Goal: Information Seeking & Learning: Learn about a topic

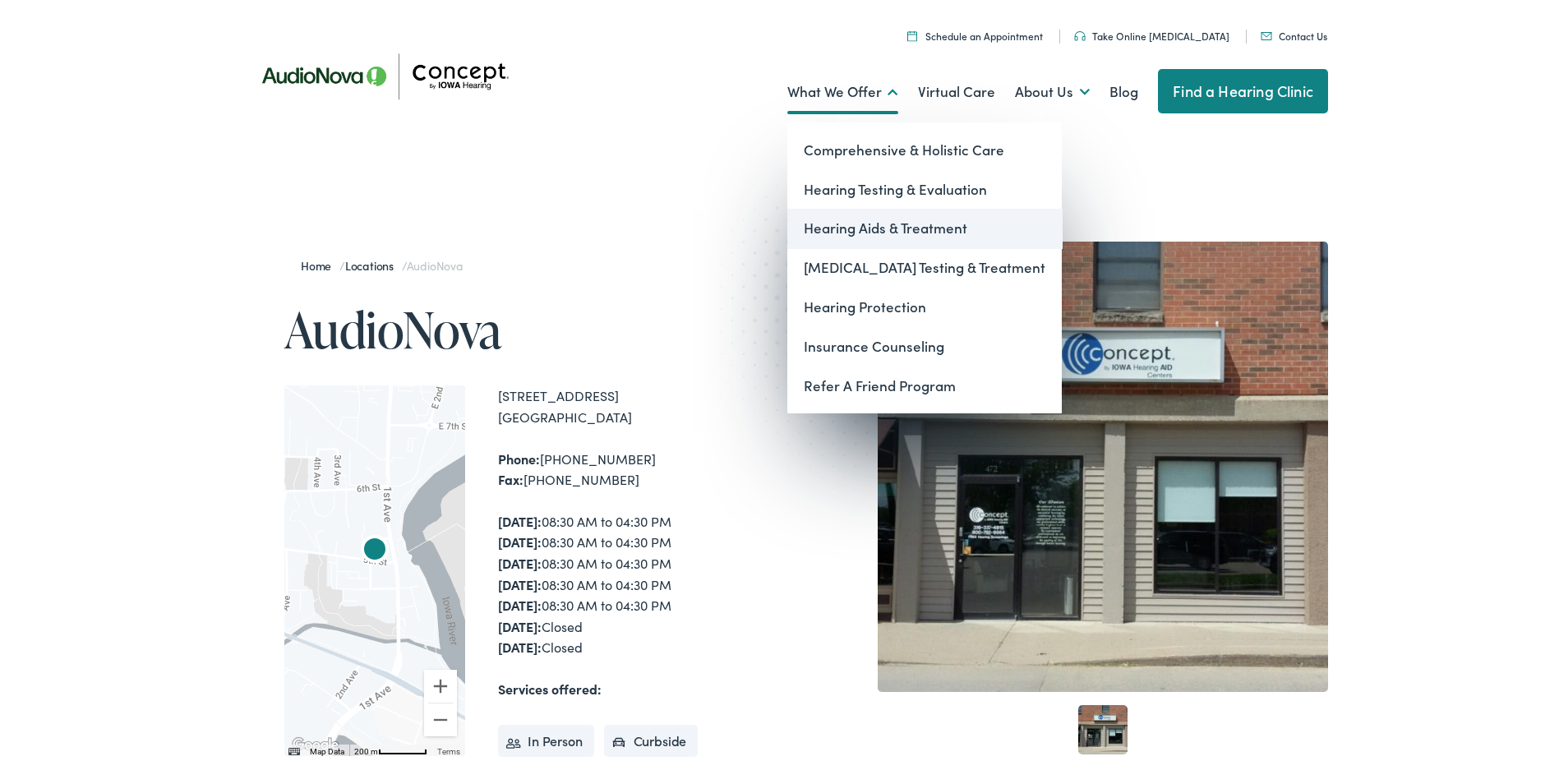
click at [854, 220] on link "Hearing Aids & Treatment" at bounding box center [923, 226] width 274 height 40
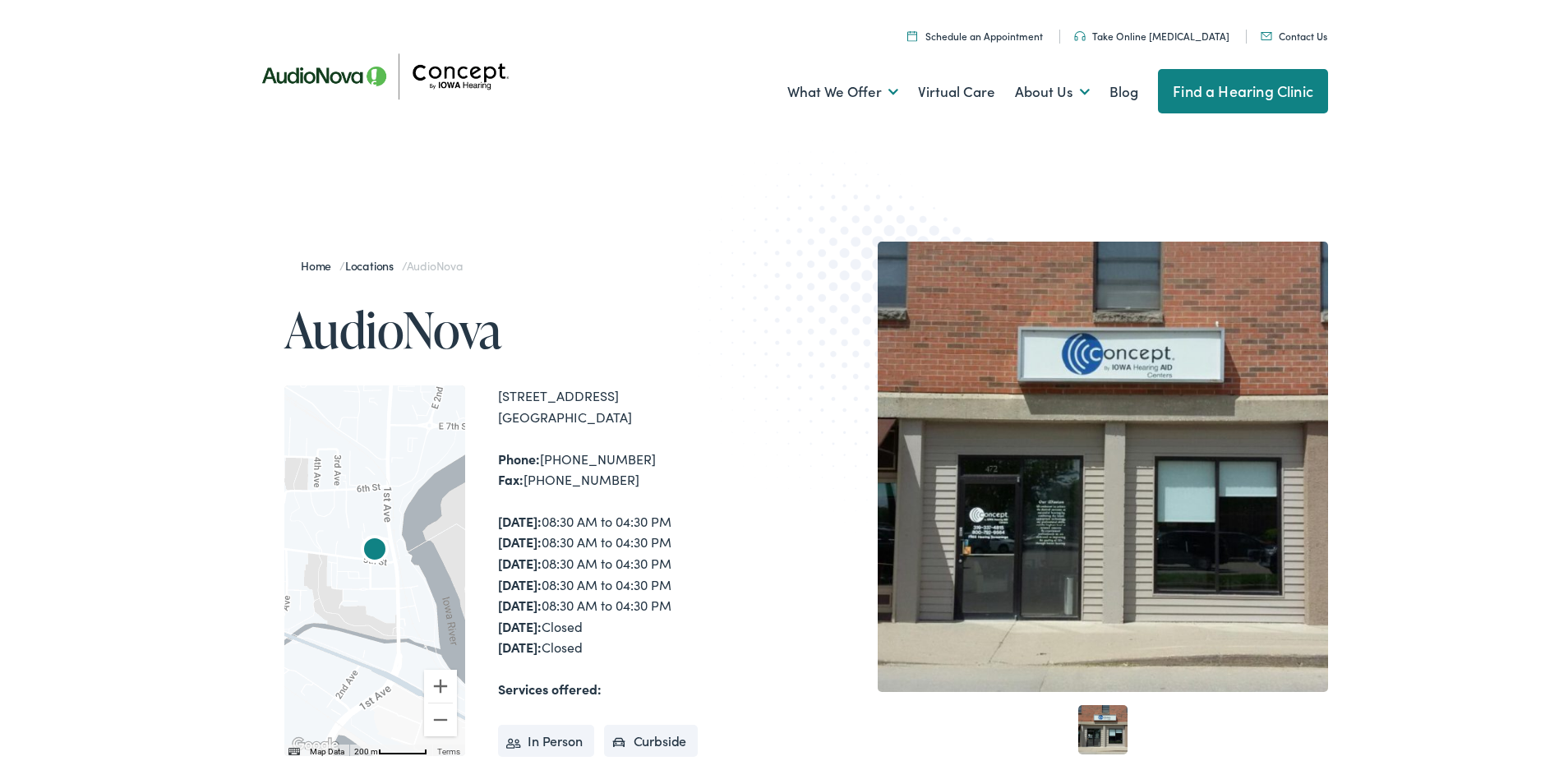
click at [384, 584] on div at bounding box center [374, 567] width 181 height 370
click at [435, 703] on button "Zoom out" at bounding box center [440, 717] width 33 height 33
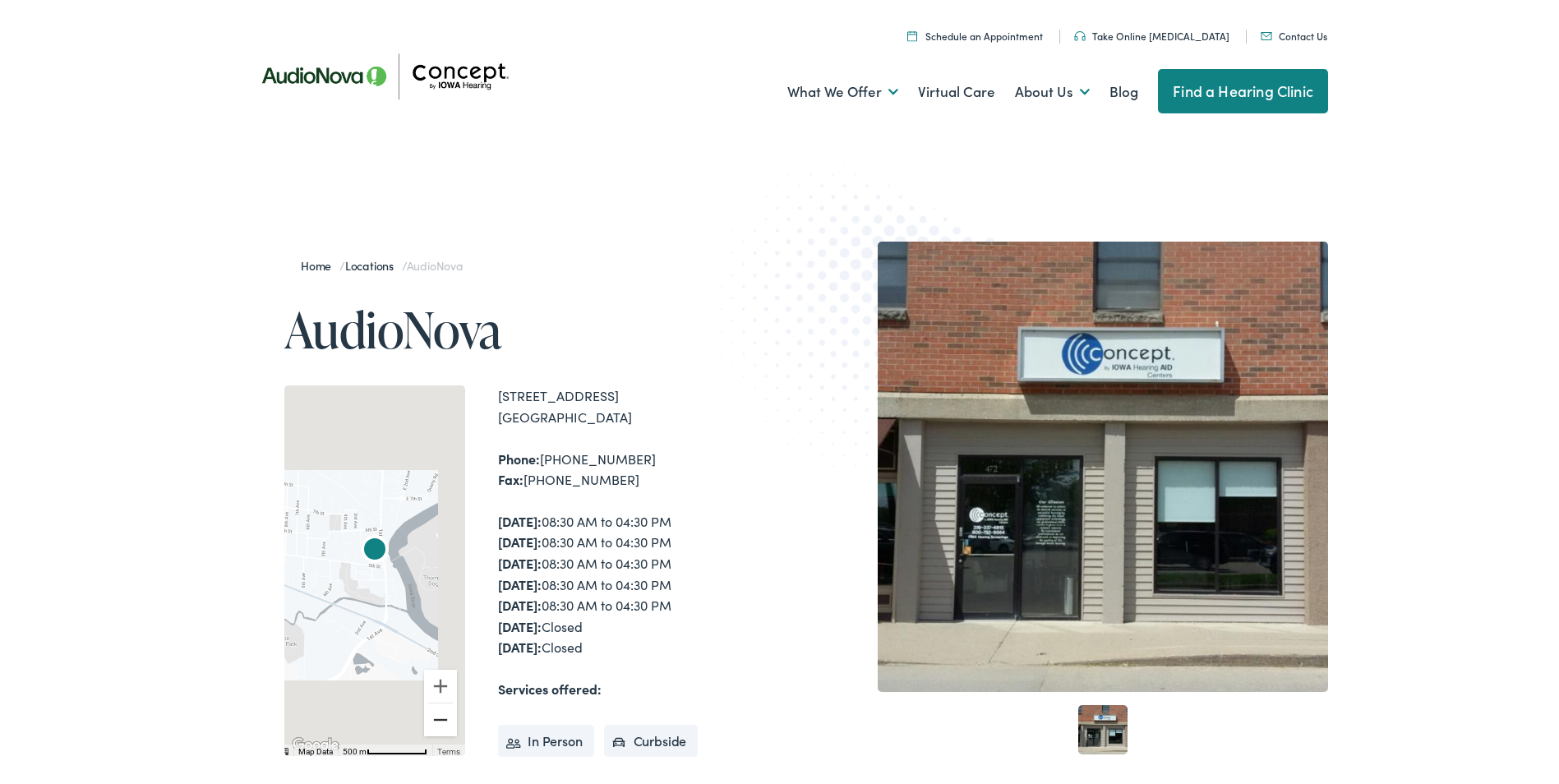
click at [435, 704] on button "Zoom out" at bounding box center [440, 717] width 33 height 33
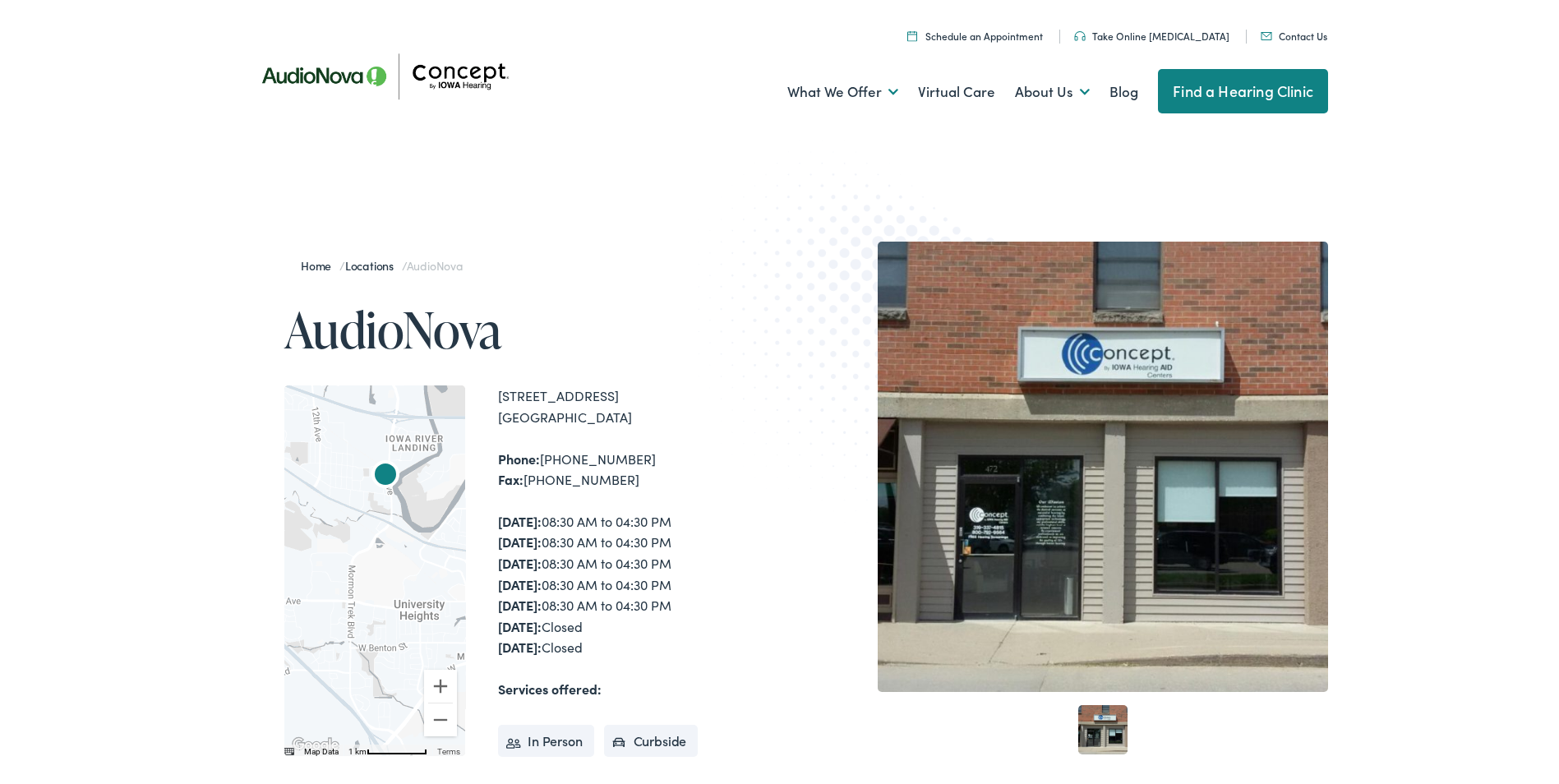
drag, startPoint x: 364, startPoint y: 558, endPoint x: 377, endPoint y: 482, distance: 77.1
click at [377, 482] on img "AudioNova" at bounding box center [386, 474] width 40 height 40
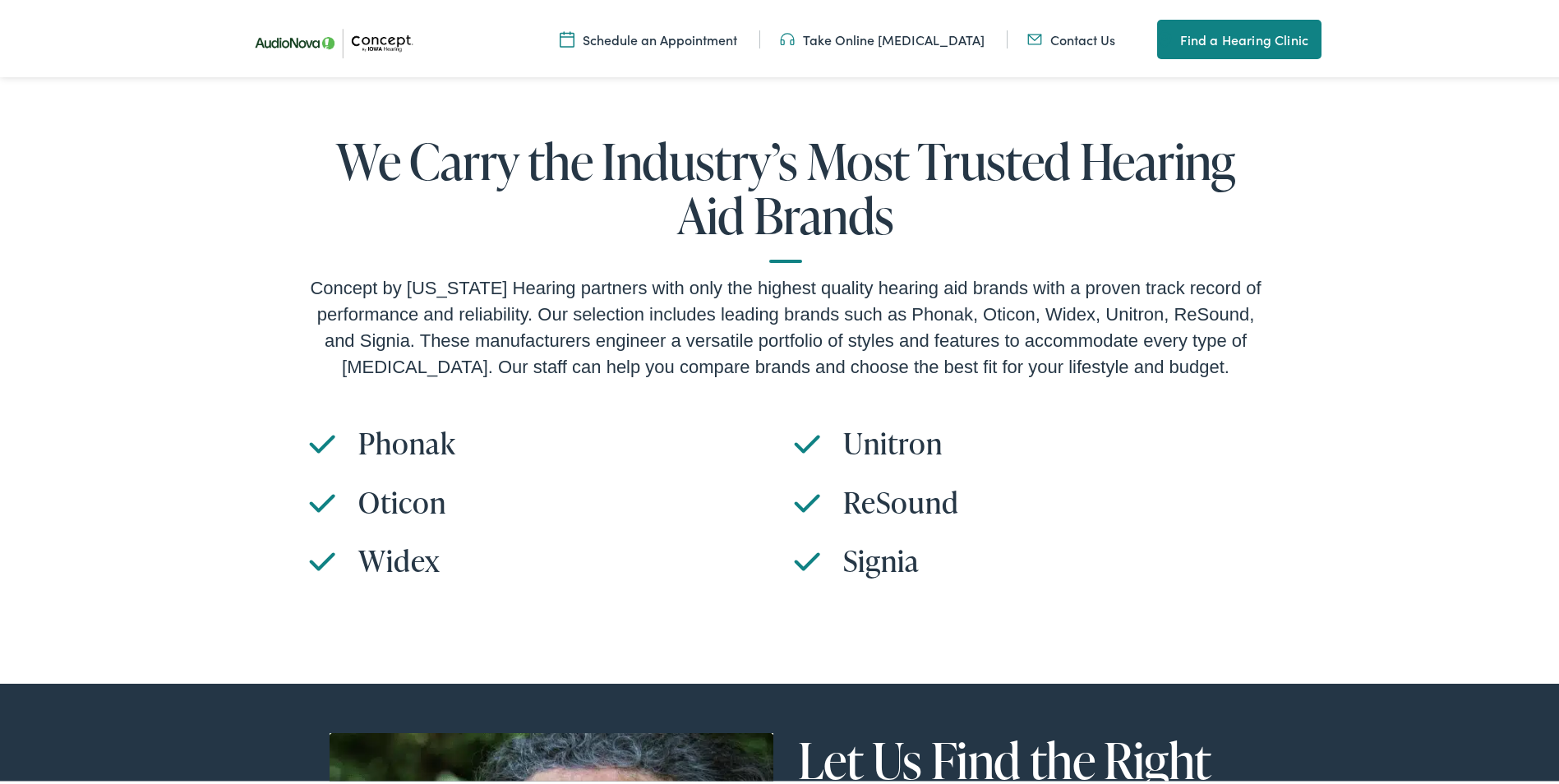
scroll to position [5221, 0]
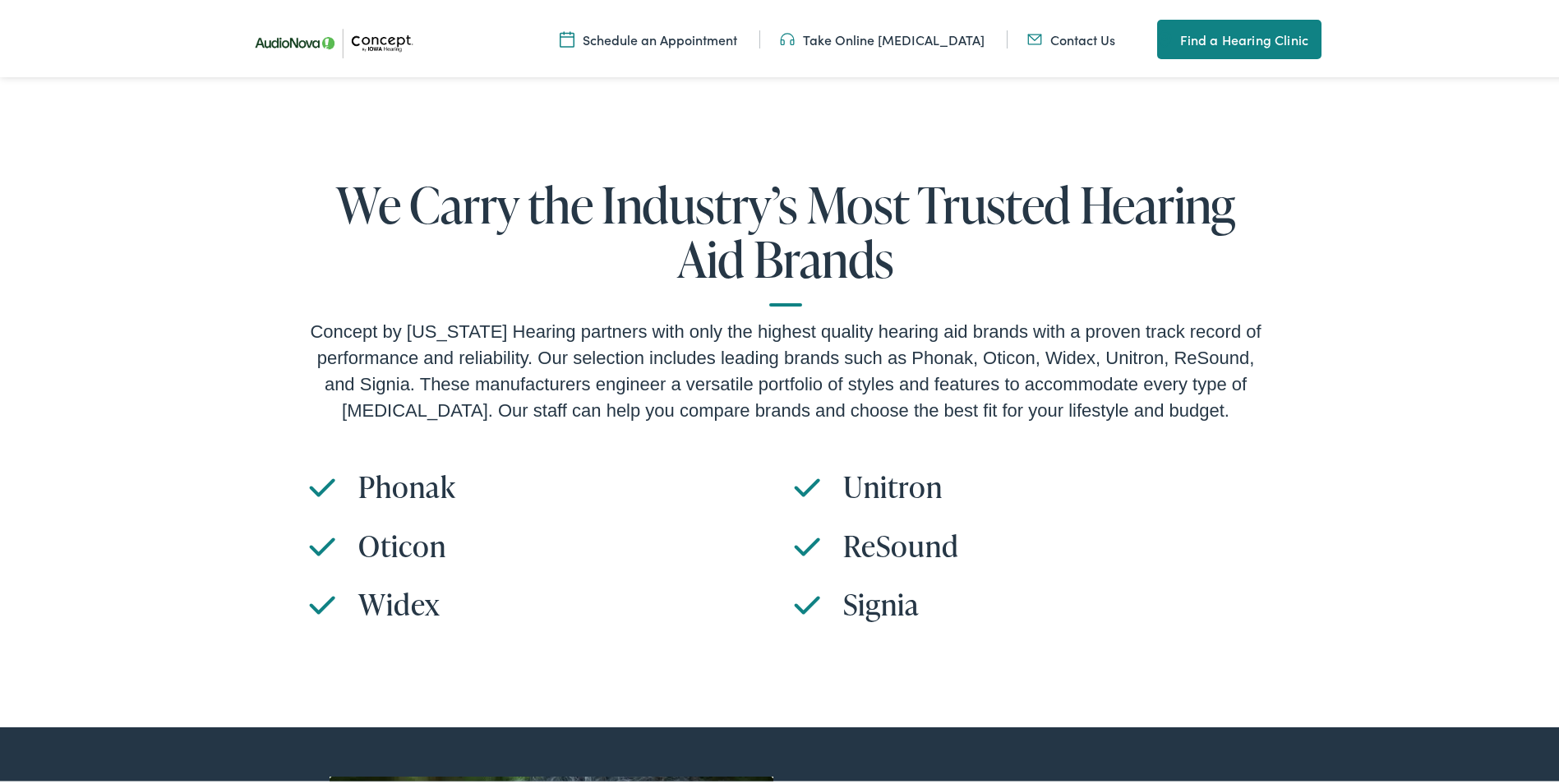
click at [672, 471] on ul "Phonak Oticon Widex [GEOGRAPHIC_DATA] ReSound Signia" at bounding box center [785, 553] width 953 height 175
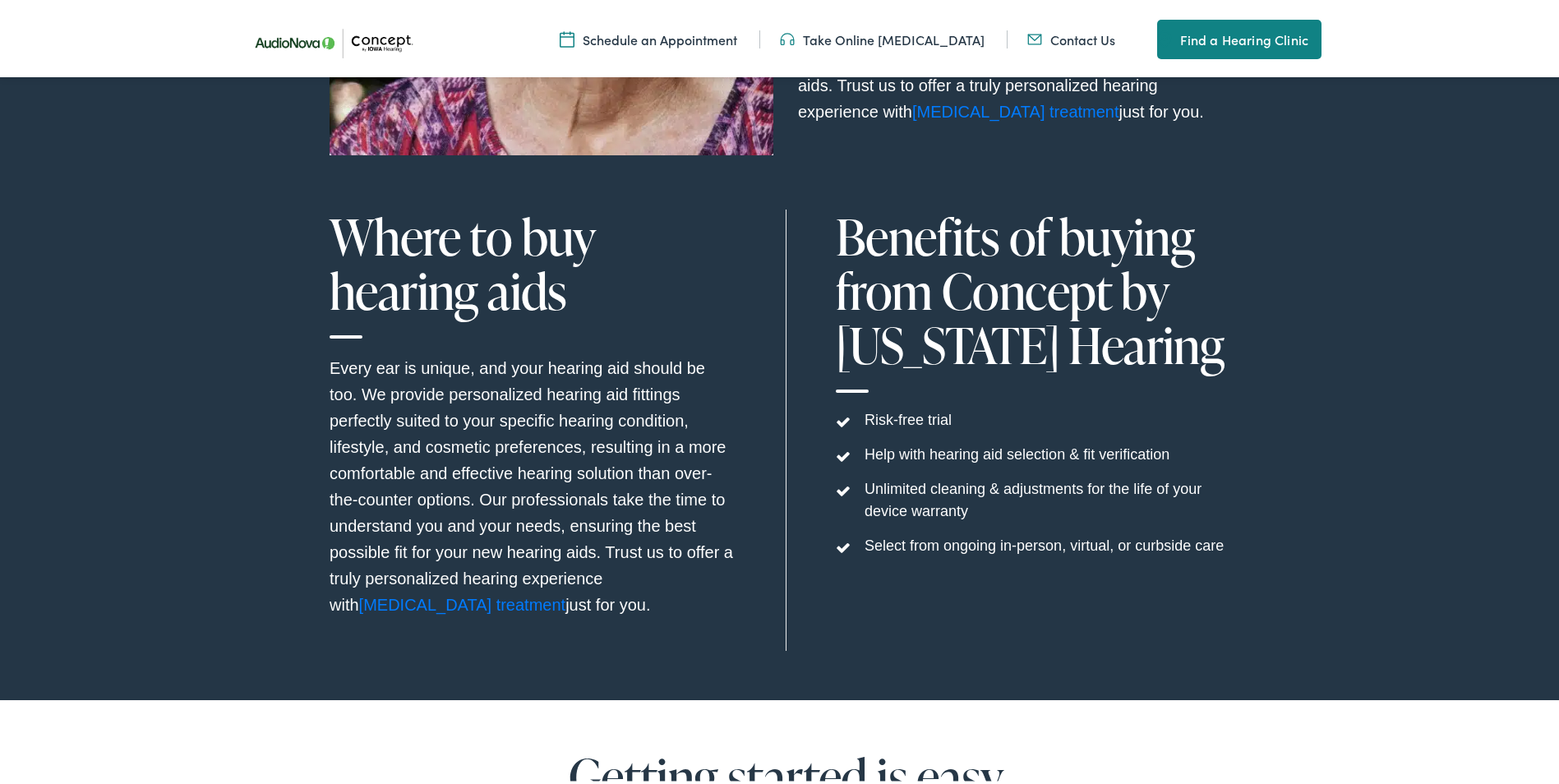
scroll to position [6231, 0]
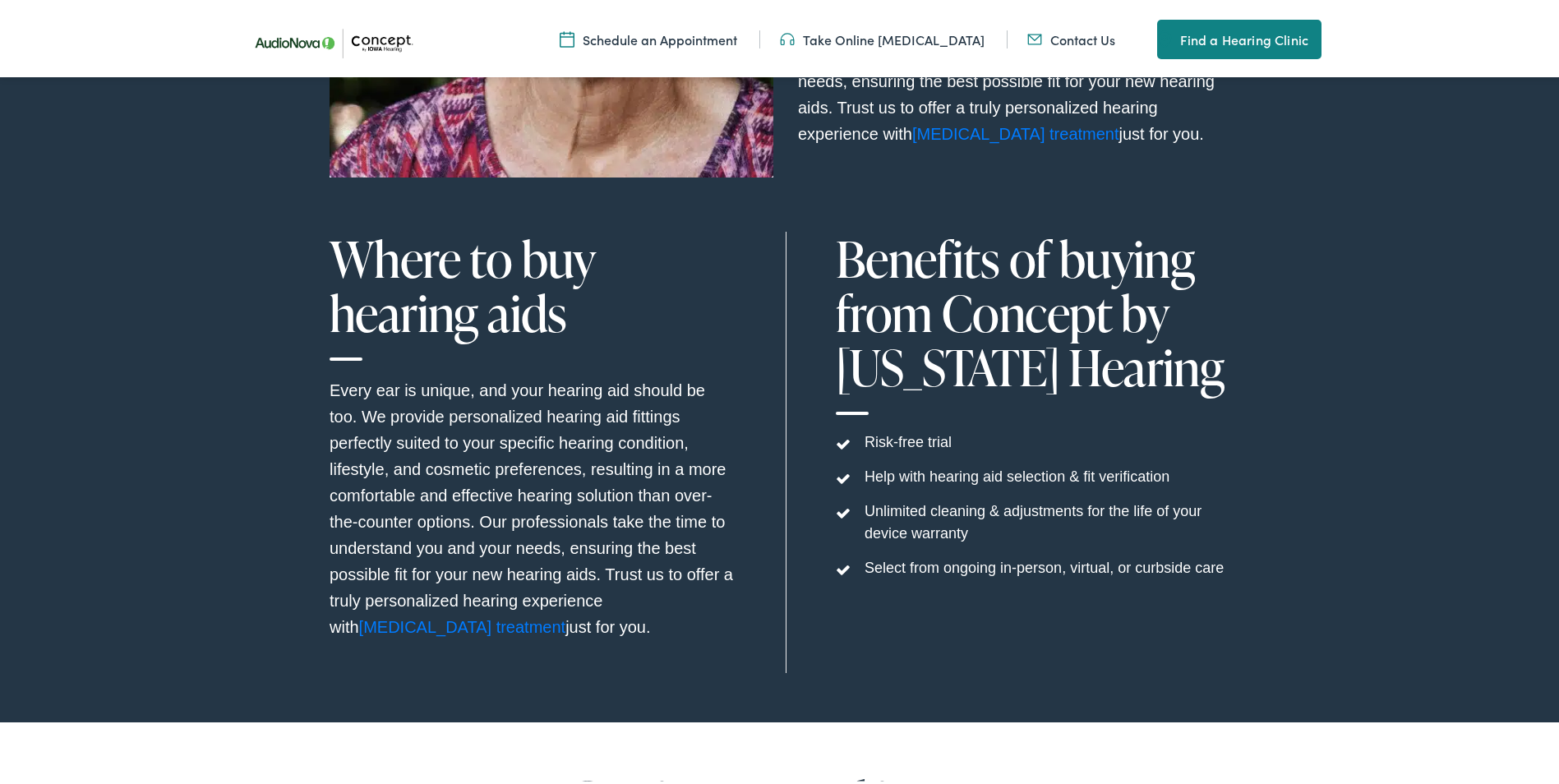
click at [1380, 120] on section "Let Us Find the Right Fit for You Every ear is unique, and your hearing aid sho…" at bounding box center [785, 214] width 1571 height 1005
click at [669, 274] on h1 "Where to buy hearing aids" at bounding box center [533, 292] width 406 height 129
click at [667, 228] on h1 "Where to buy hearing aids" at bounding box center [533, 292] width 406 height 129
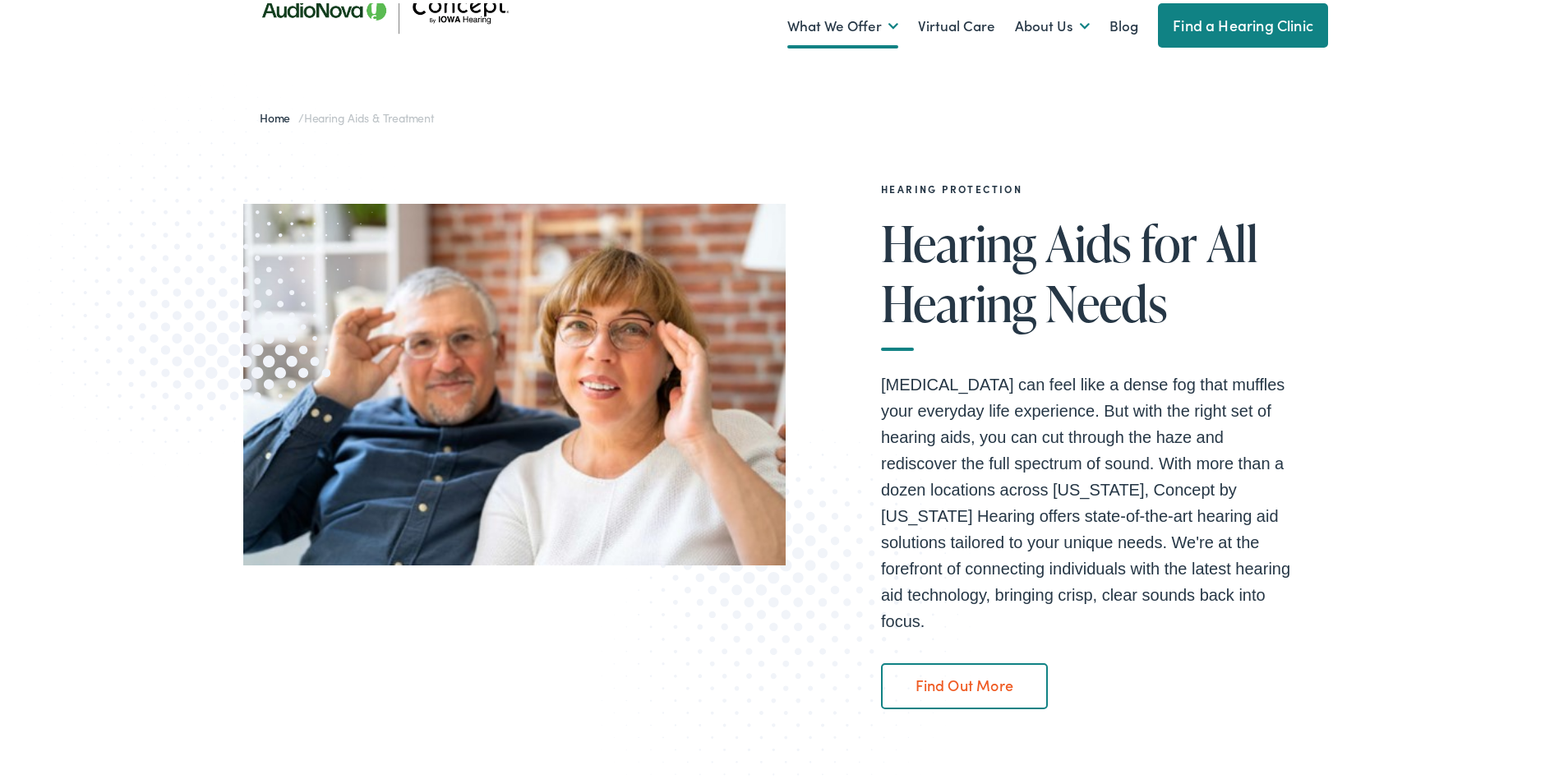
scroll to position [0, 0]
